Goal: Information Seeking & Learning: Learn about a topic

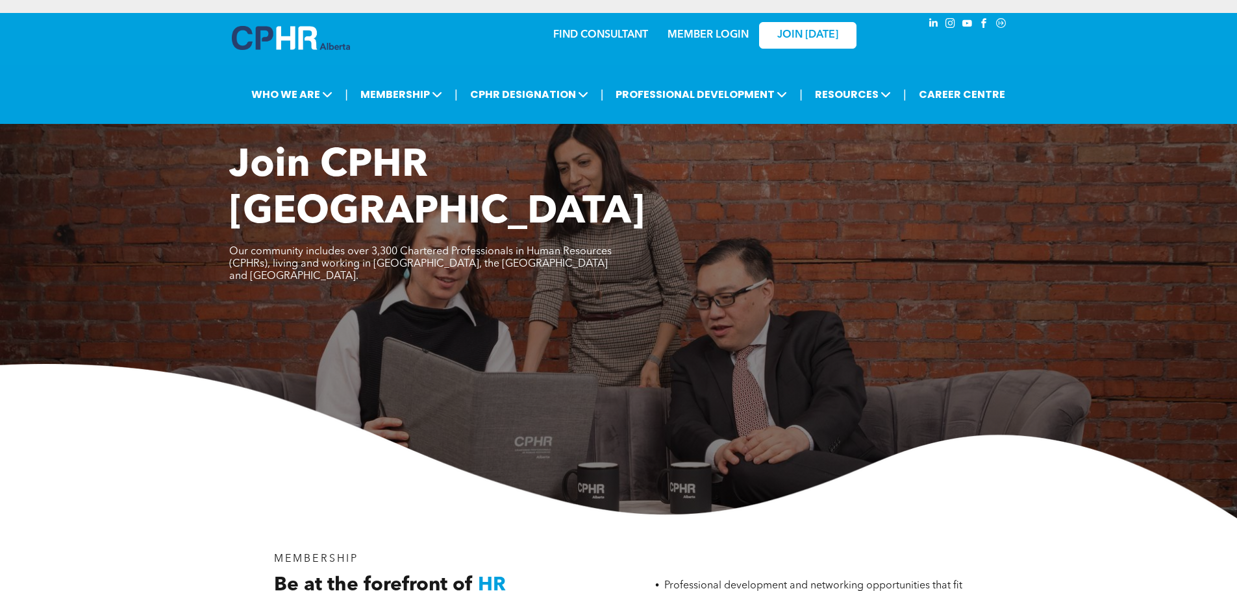
drag, startPoint x: 390, startPoint y: 299, endPoint x: 373, endPoint y: 43, distance: 256.3
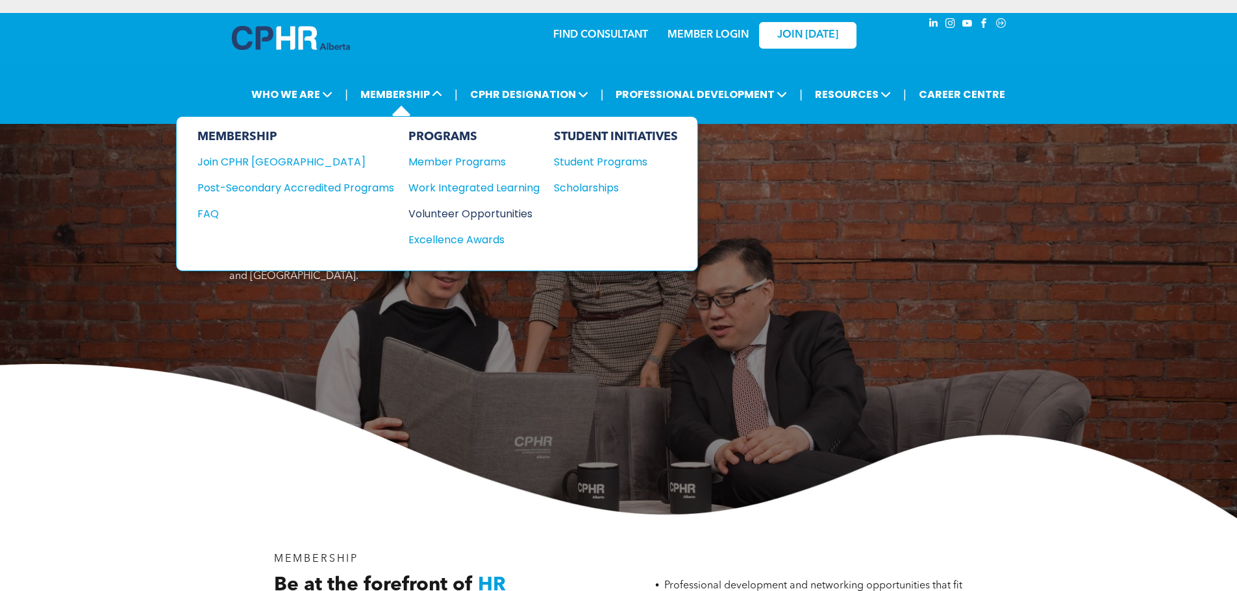
click at [519, 216] on div "Volunteer Opportunities" at bounding box center [467, 214] width 118 height 16
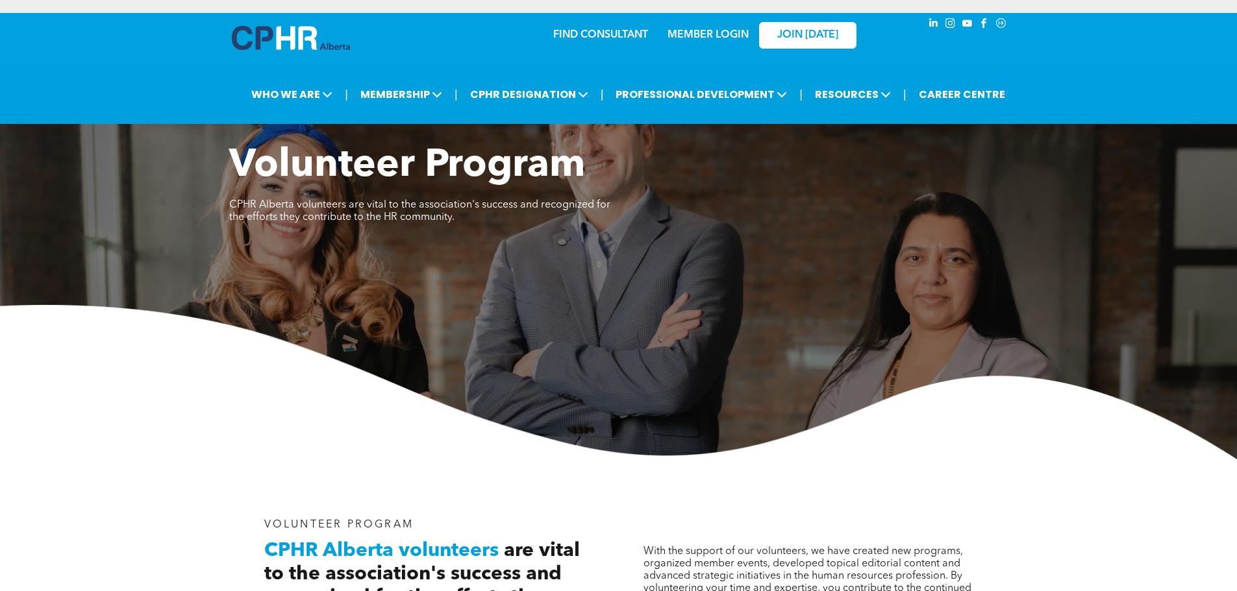
drag, startPoint x: 542, startPoint y: 312, endPoint x: 480, endPoint y: 17, distance: 301.7
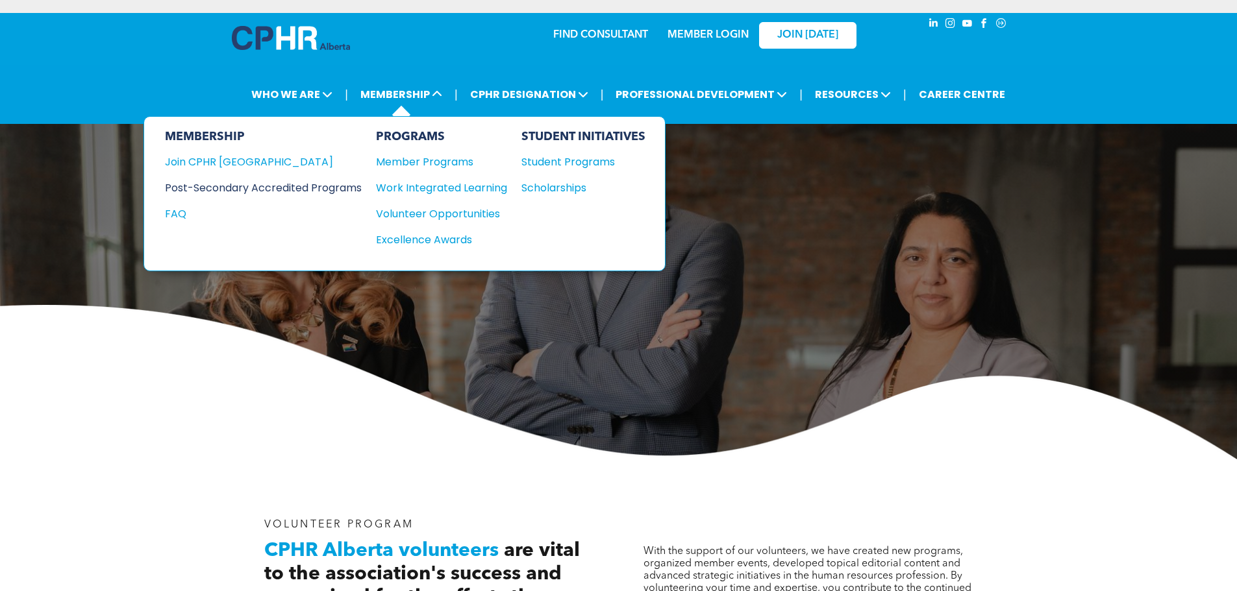
click at [342, 184] on div "Post-Secondary Accredited Programs" at bounding box center [253, 188] width 177 height 16
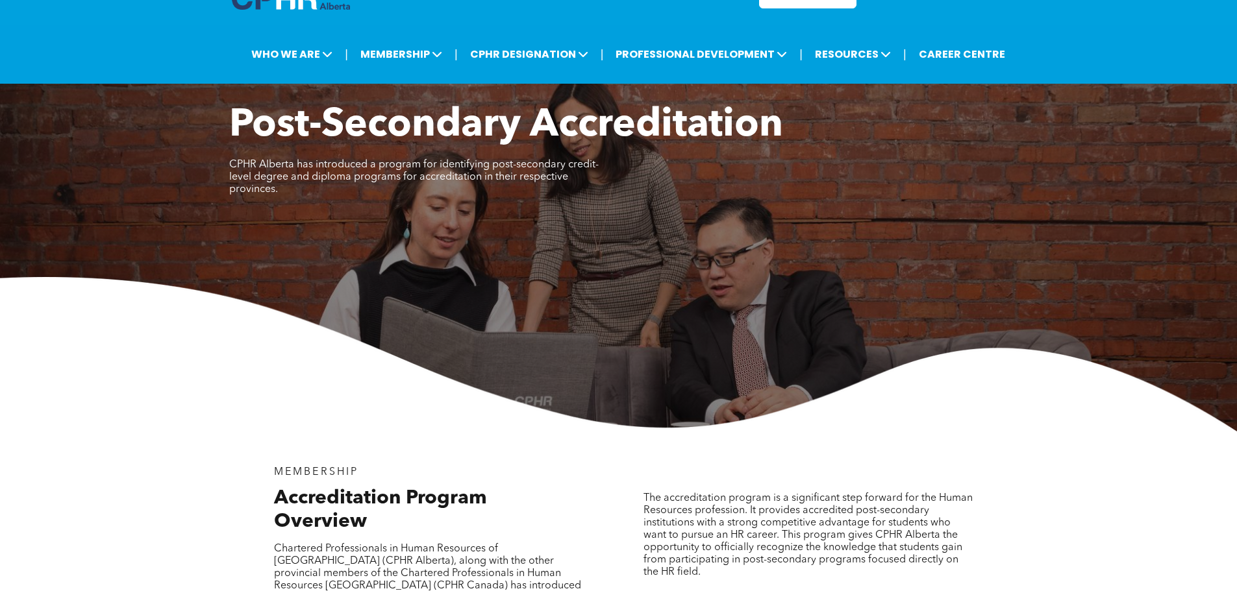
scroll to position [390, 0]
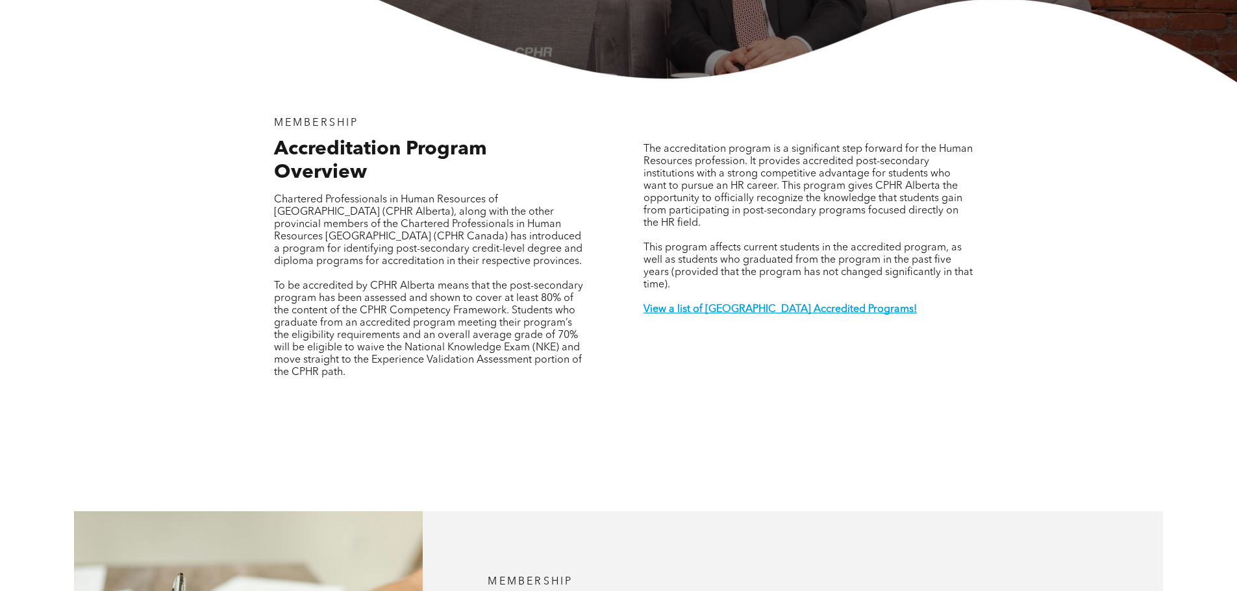
click at [759, 292] on p at bounding box center [807, 298] width 329 height 12
click at [758, 305] on strong "View a list of Alberta Accredited Programs!" at bounding box center [779, 310] width 273 height 10
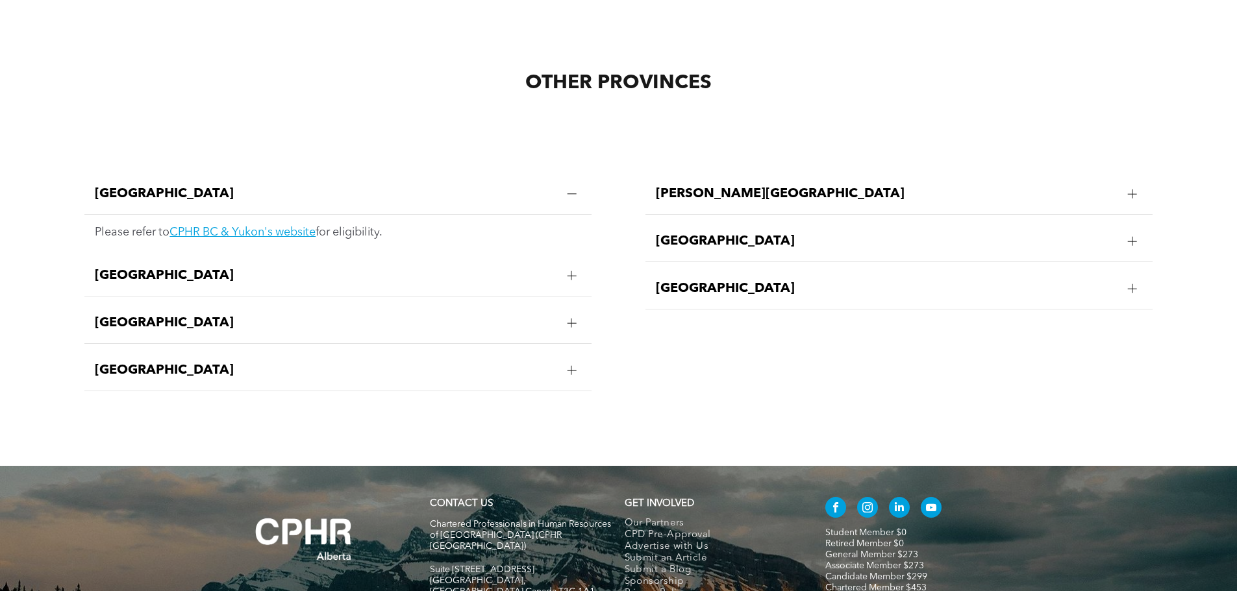
scroll to position [2626, 0]
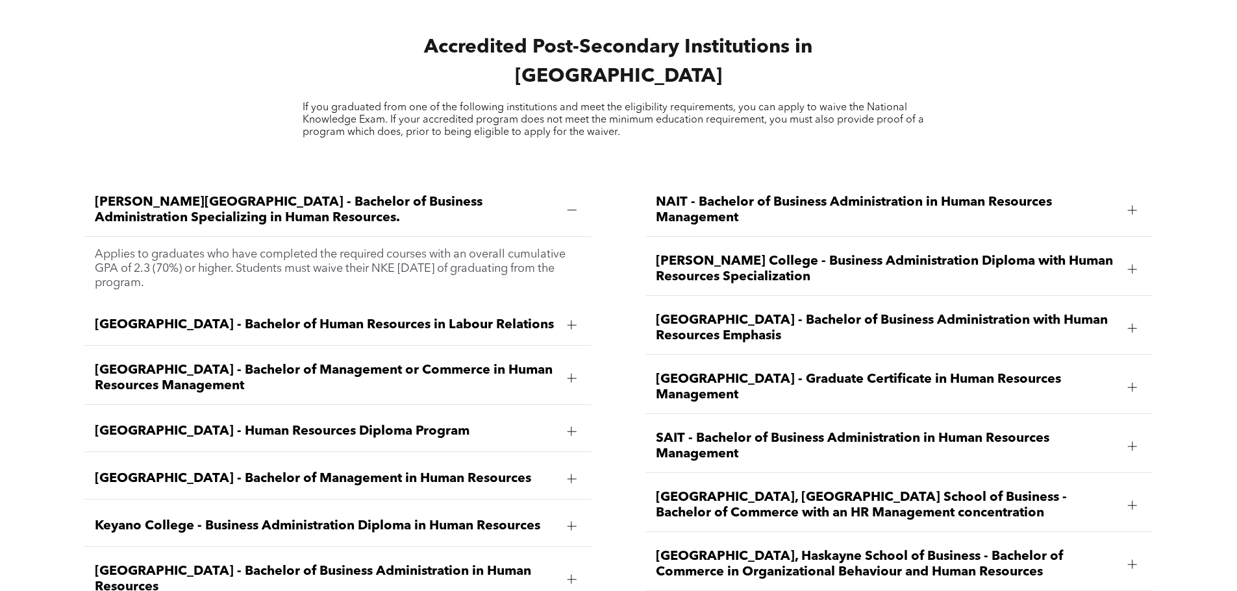
drag, startPoint x: 751, startPoint y: 437, endPoint x: 708, endPoint y: 299, distance: 144.8
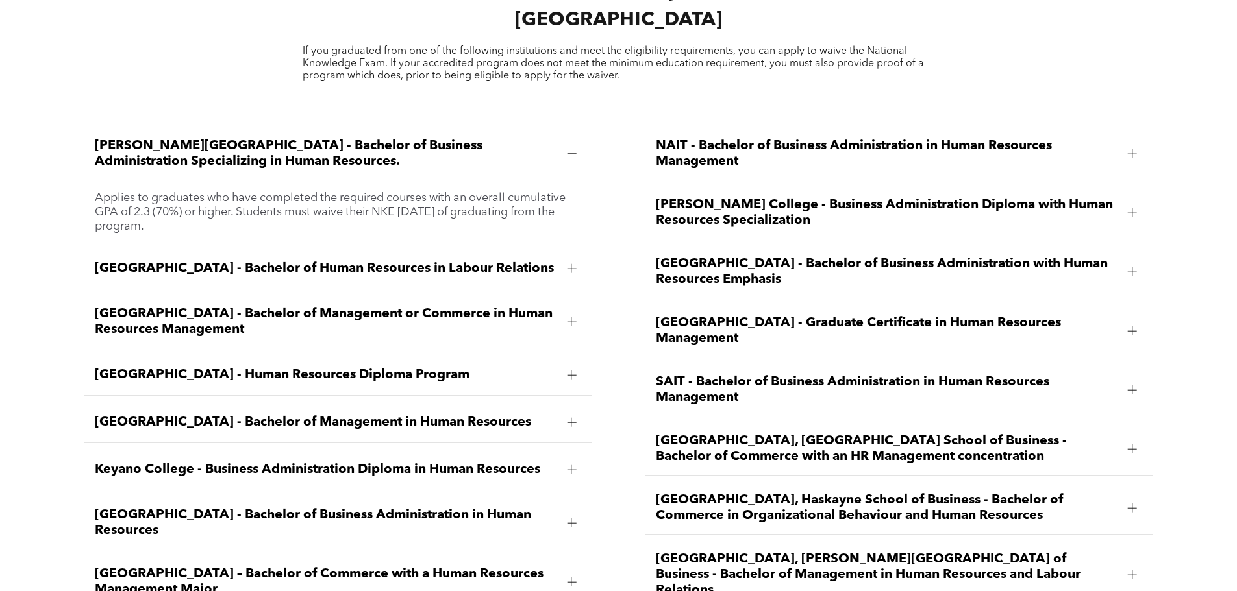
scroll to position [2063, 0]
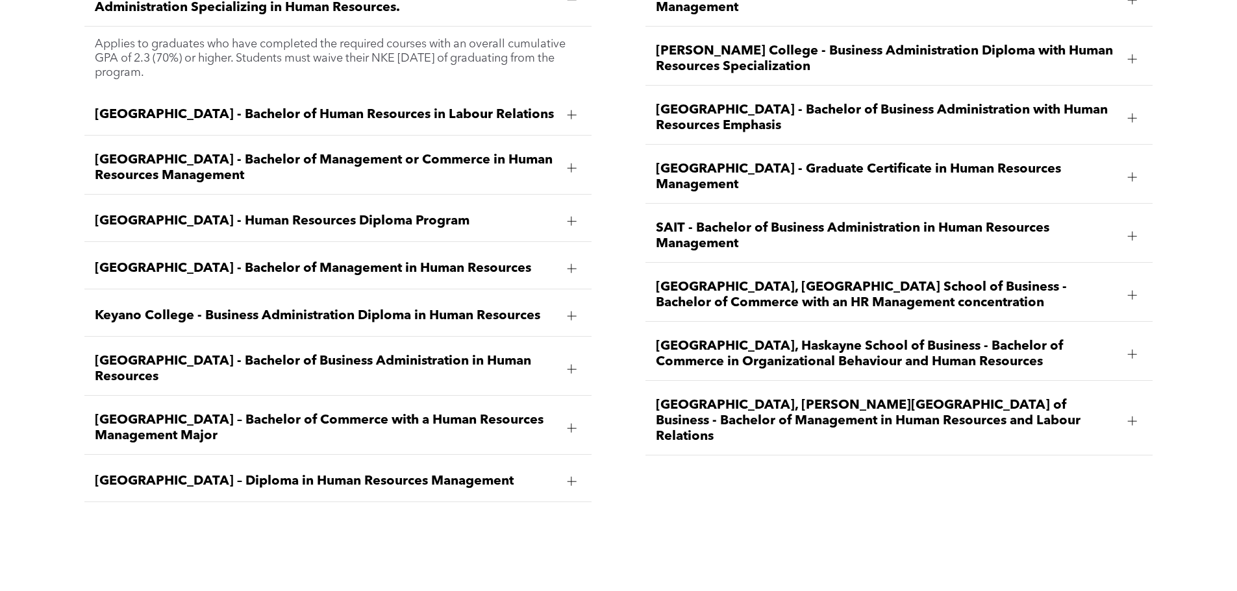
click at [561, 343] on div "Mount Royal University - Bachelor of Business Administration in Human Resources" at bounding box center [337, 369] width 507 height 53
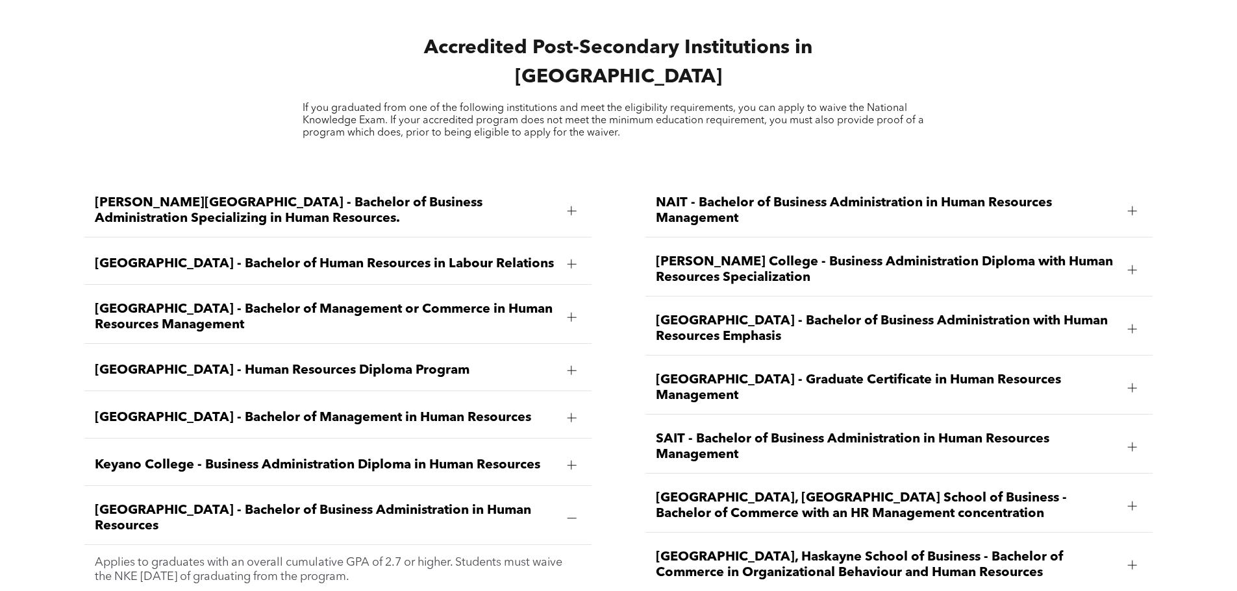
scroll to position [0, 0]
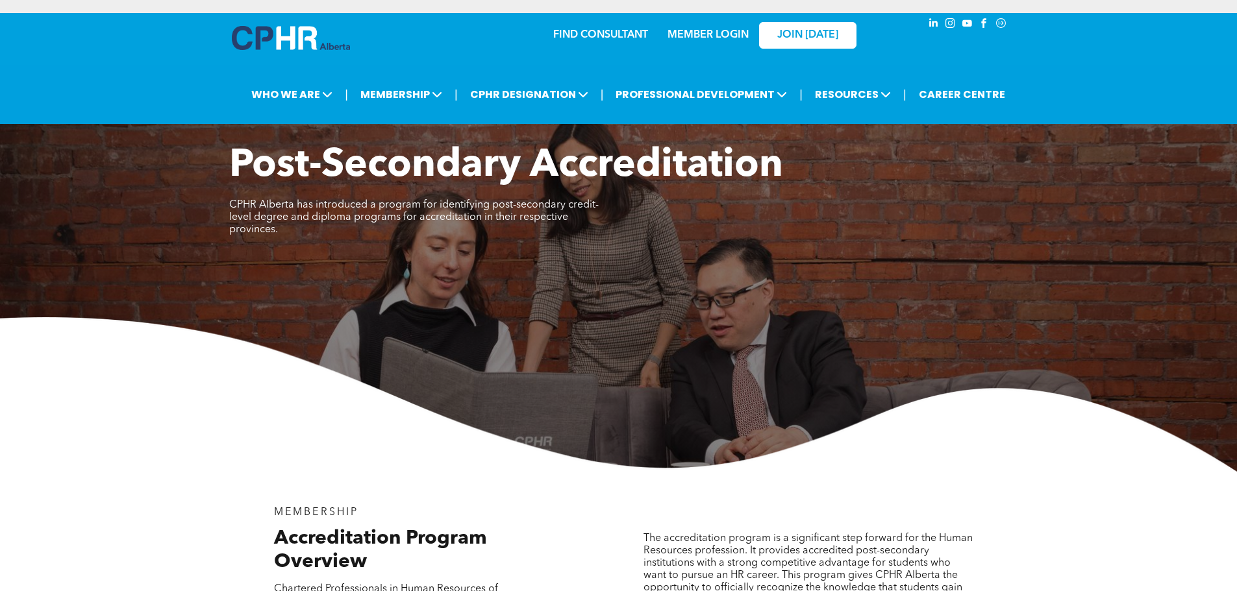
drag, startPoint x: 611, startPoint y: 337, endPoint x: 543, endPoint y: 1, distance: 343.2
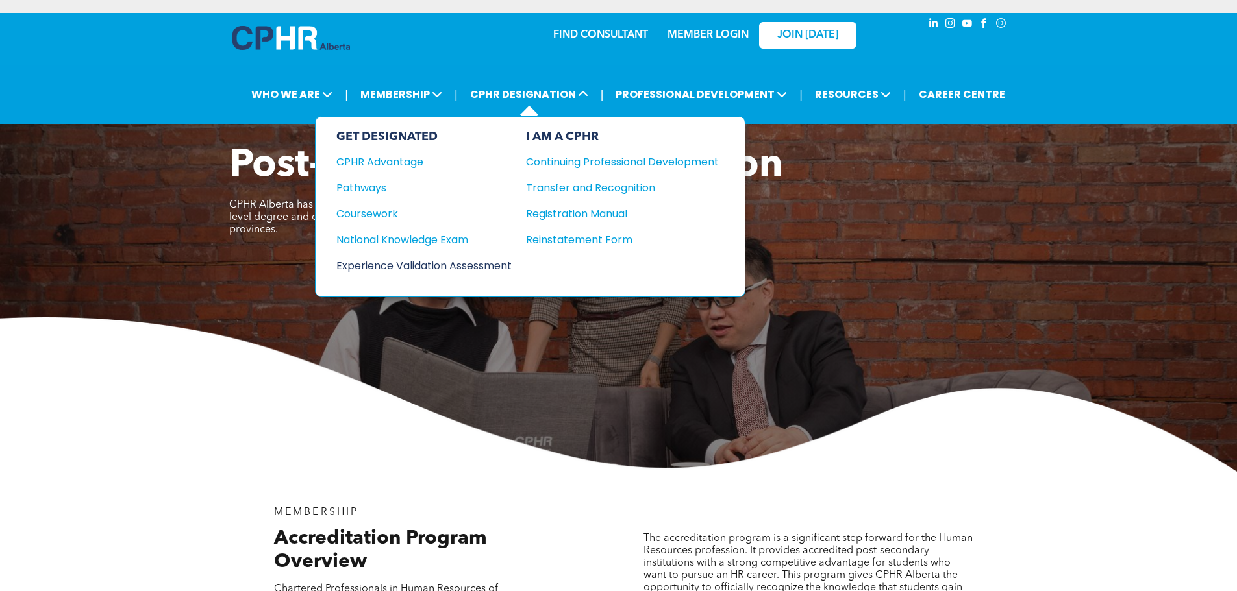
click at [494, 269] on div "Experience Validation Assessment" at bounding box center [415, 266] width 158 height 16
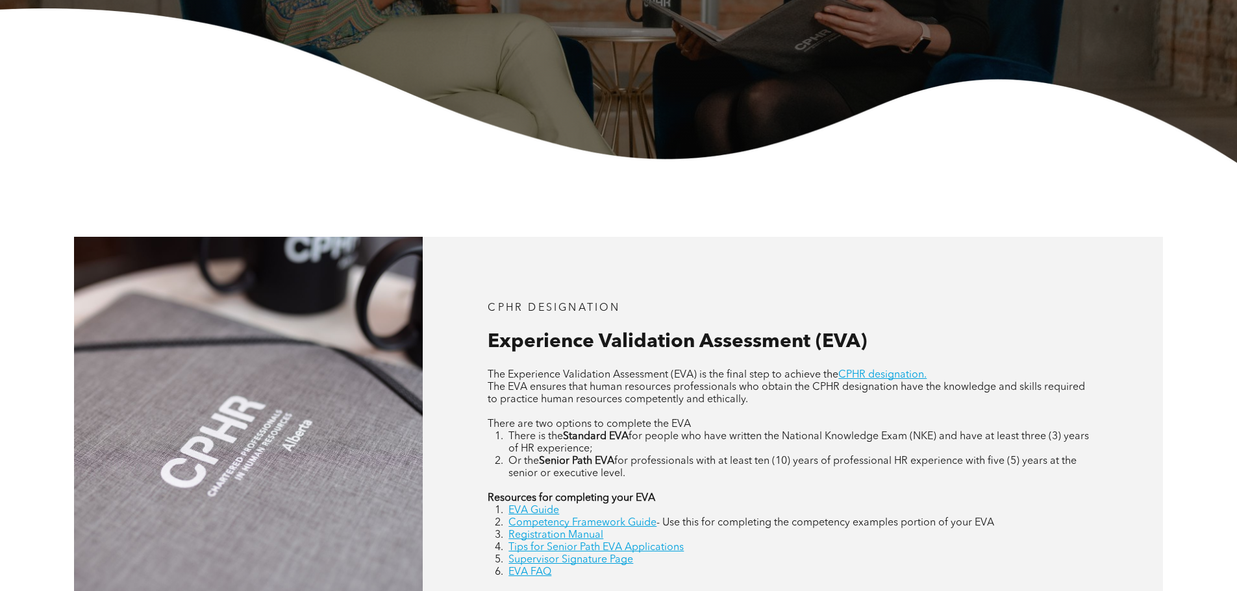
scroll to position [584, 0]
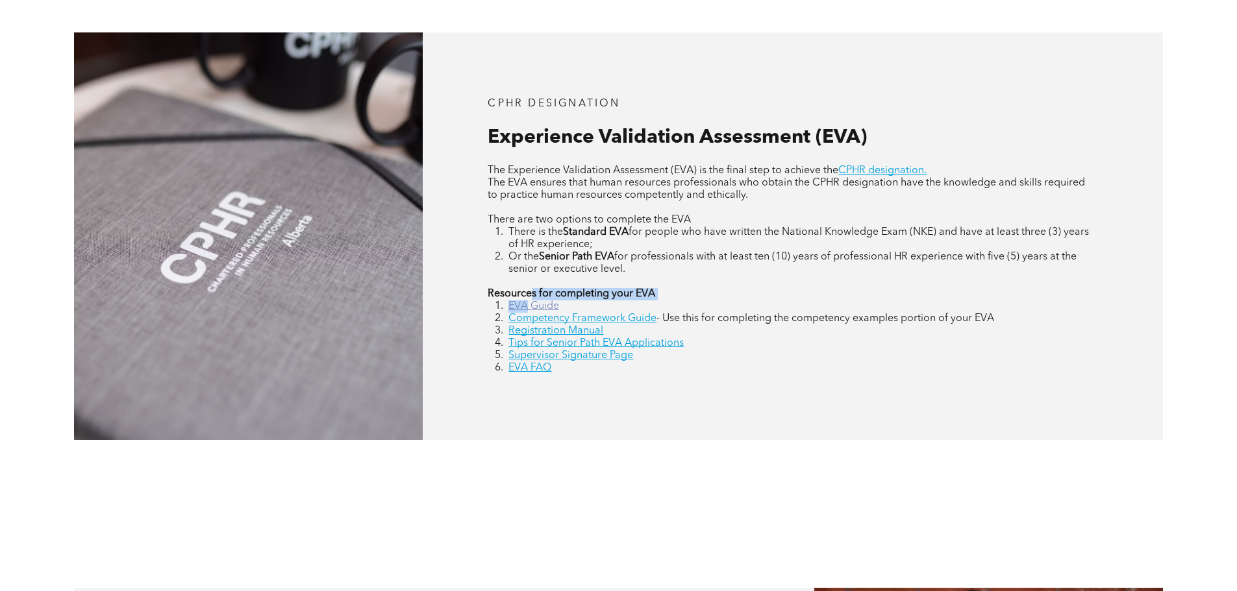
click at [529, 301] on div "The Experience Validation Assessment (EVA) is the final step to achieve the CPH…" at bounding box center [793, 270] width 610 height 210
click at [532, 304] on link "EVA Guide" at bounding box center [533, 306] width 51 height 10
